Goal: Check status

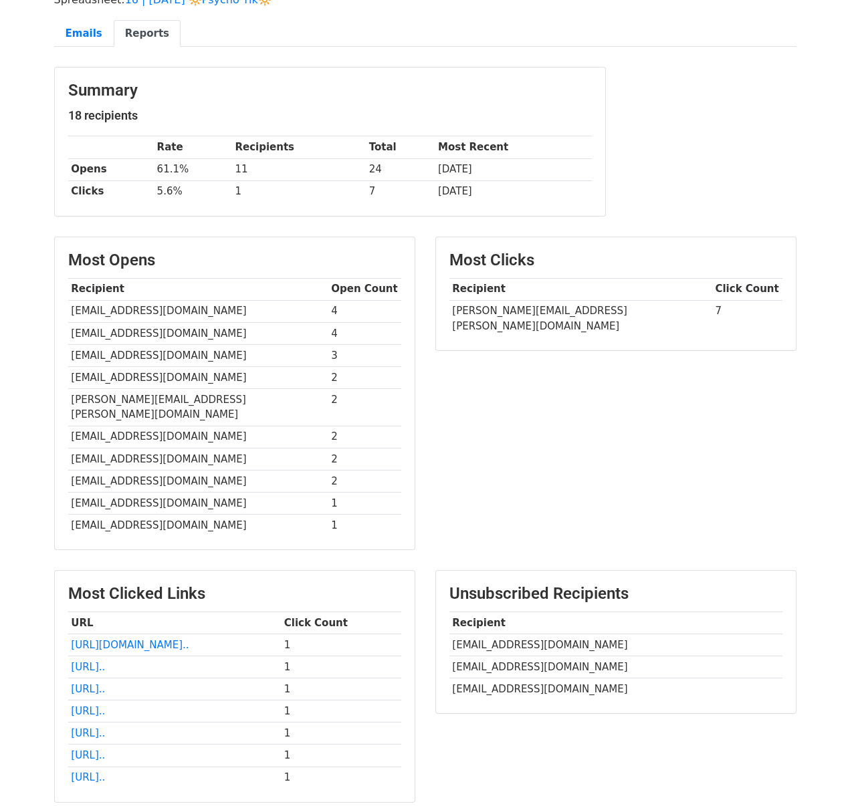
scroll to position [110, 0]
